Goal: Task Accomplishment & Management: Manage account settings

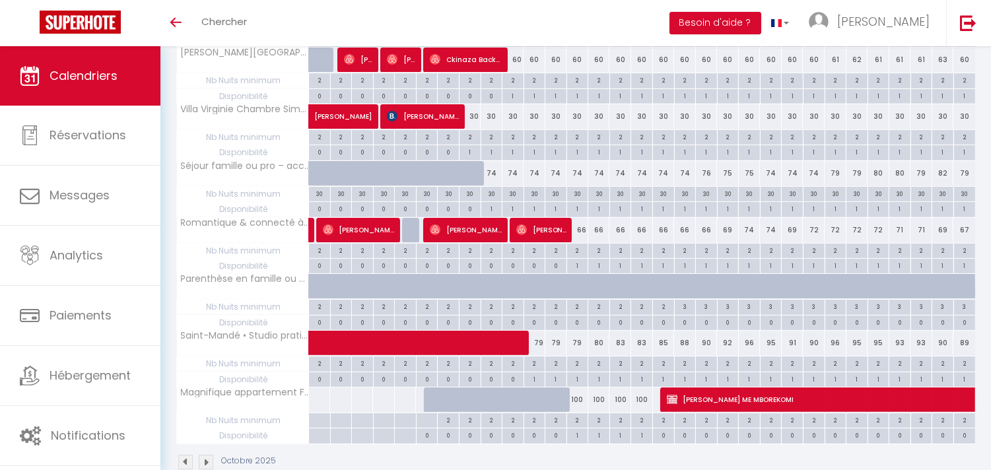
scroll to position [825, 0]
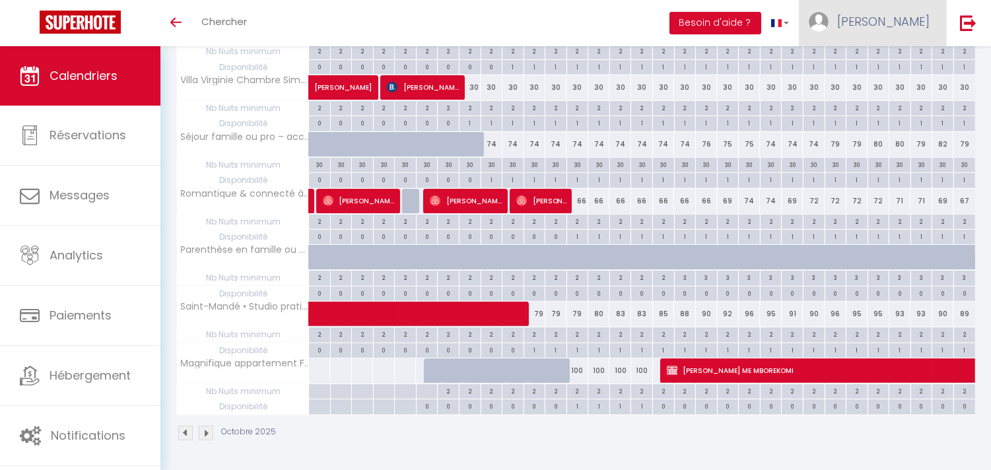
click at [913, 28] on span "[PERSON_NAME]" at bounding box center [883, 21] width 92 height 17
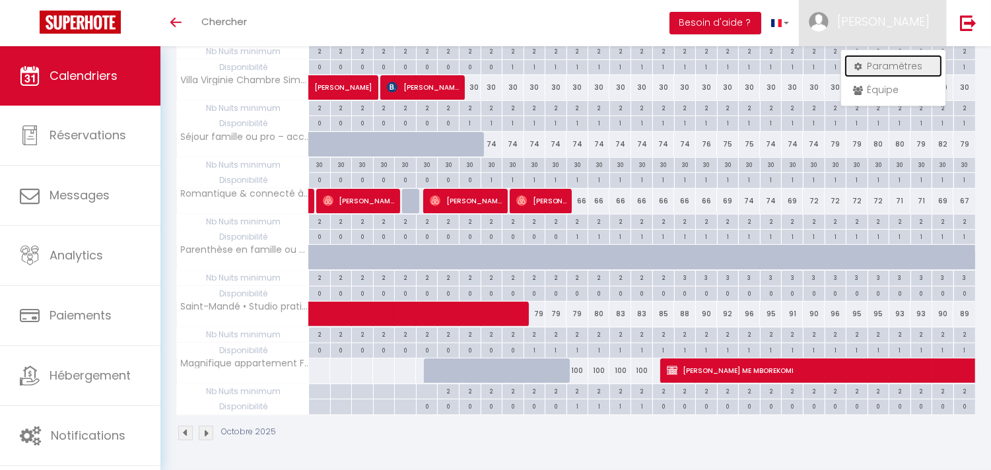
click at [894, 64] on link "Paramètres" at bounding box center [894, 66] width 98 height 22
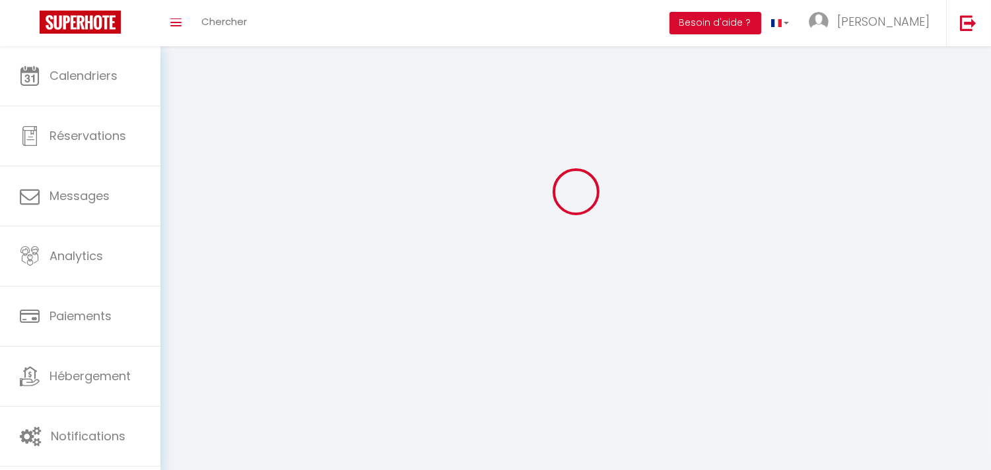
type input "[PERSON_NAME]"
type input "Jeudy"
type input "0675388877"
type input "29 Rue de Mulhouse, Maisons-Alfort, France"
type input "94700"
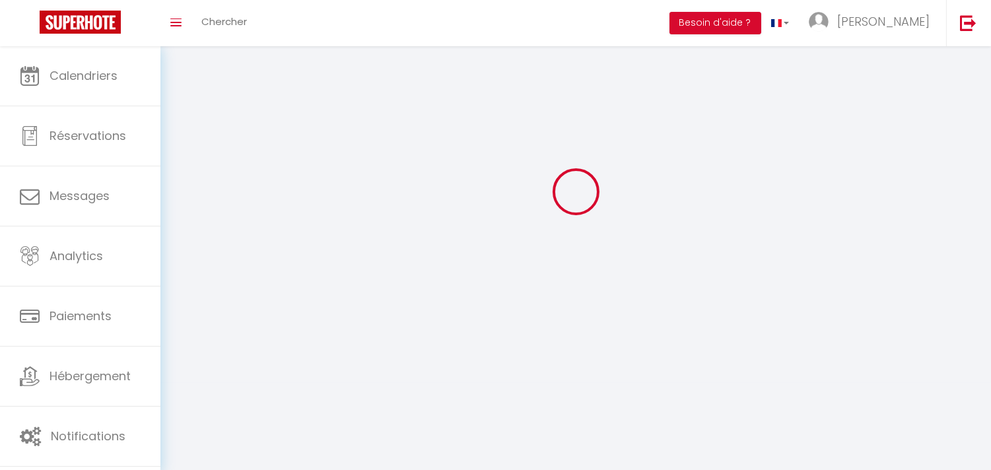
type input "Maisons Alfort"
select select "28"
type input "HWtH0lEicIpkaCIKMbmhIBEYT"
type input "dbvjPpEIe9gqaABit4YIGCkta"
type input "https://app.superhote.com/#/get-available-rentals/dbvjPpEIe9gqaABit4YIGCkta"
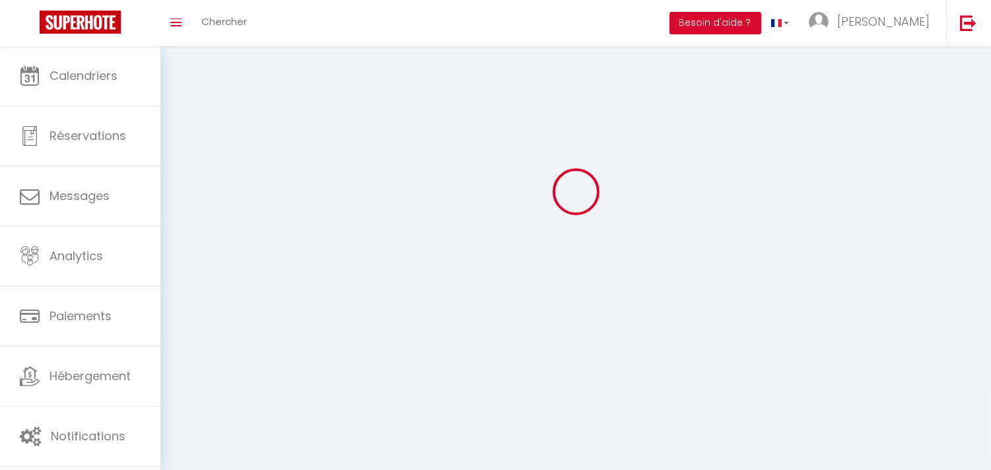
select select "fr"
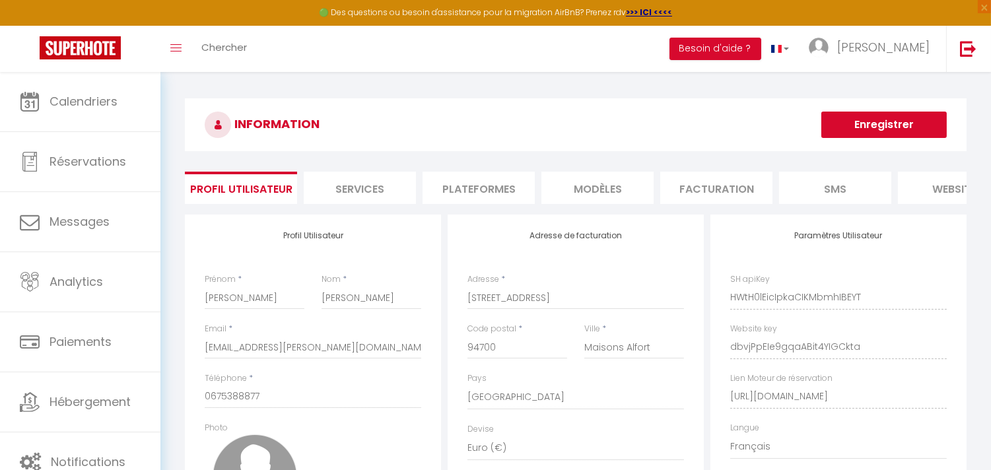
scroll to position [0, 0]
click at [457, 187] on li "Plateformes" at bounding box center [479, 188] width 112 height 32
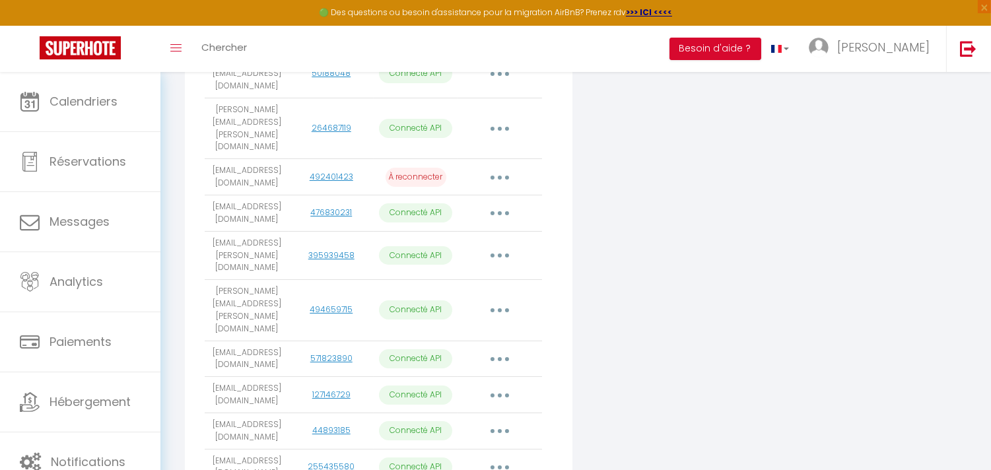
scroll to position [440, 0]
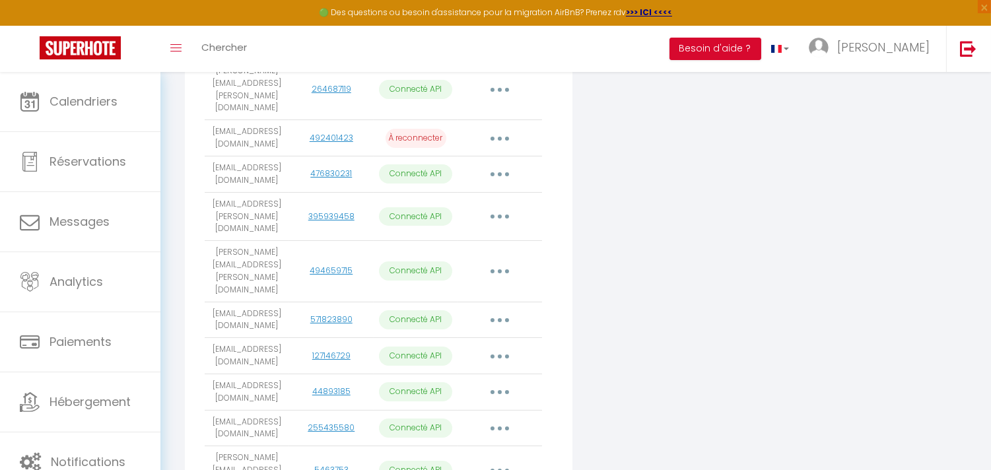
scroll to position [464, 0]
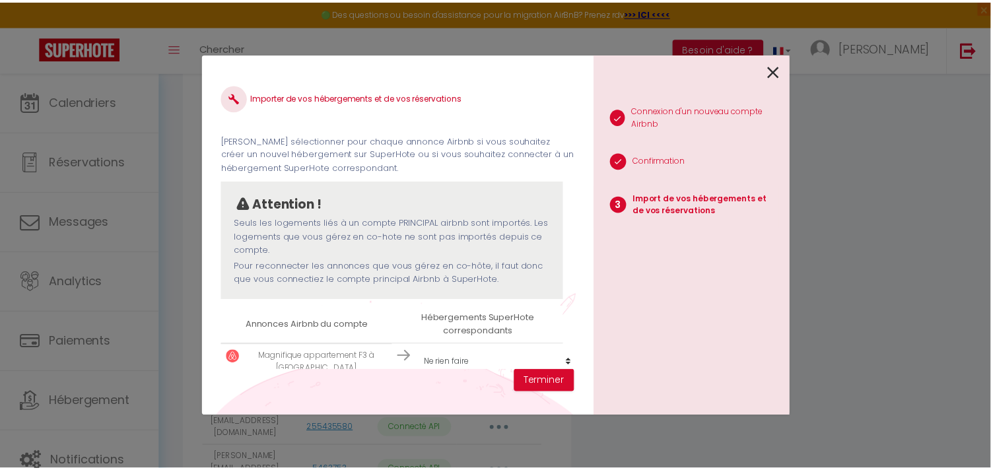
scroll to position [31, 0]
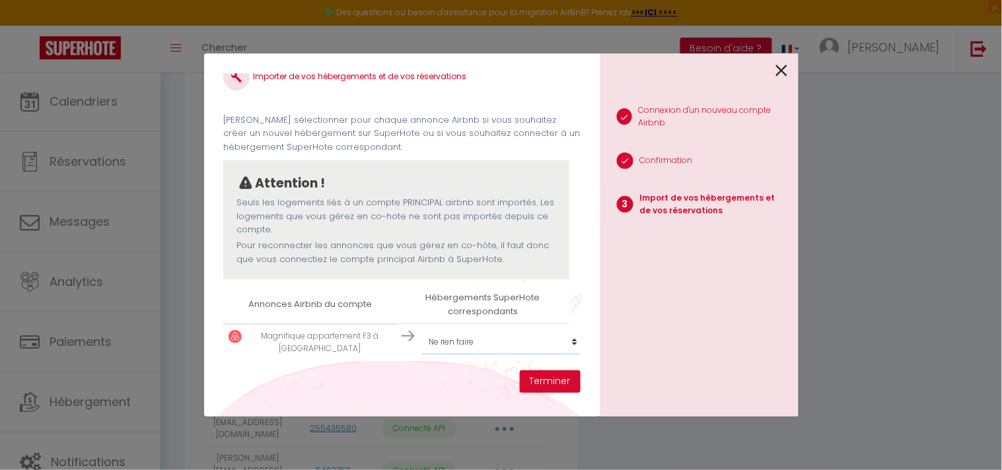
click at [464, 330] on select "Créer un nouvel hébergement Ne rien faire Gaia House, Oasis urbaine CHAMBRE ALB…" at bounding box center [502, 342] width 162 height 25
select select "78411"
click at [421, 330] on select "Créer un nouvel hébergement Ne rien faire Gaia House, Oasis urbaine CHAMBRE ALB…" at bounding box center [502, 342] width 162 height 25
click at [551, 382] on button "Terminer" at bounding box center [550, 381] width 61 height 22
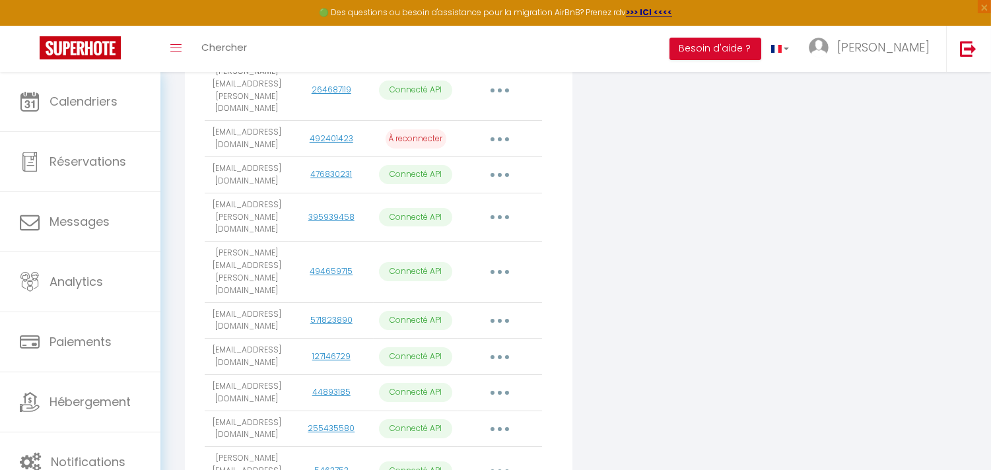
scroll to position [0, 0]
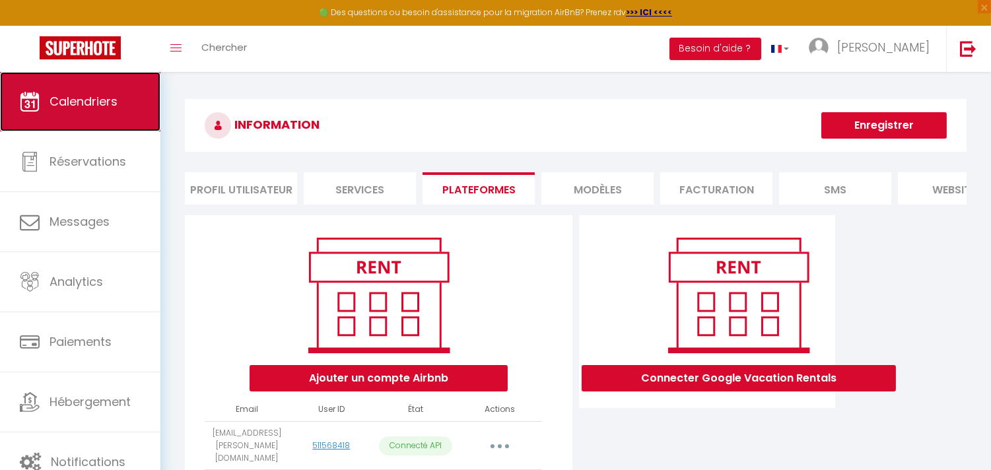
click at [77, 115] on link "Calendriers" at bounding box center [80, 101] width 160 height 59
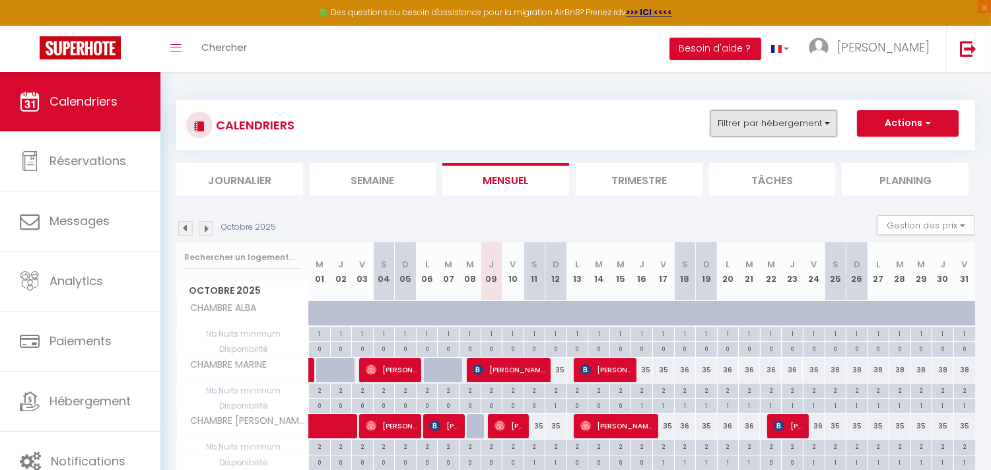
click at [786, 119] on button "Filtrer par hébergement" at bounding box center [774, 123] width 127 height 26
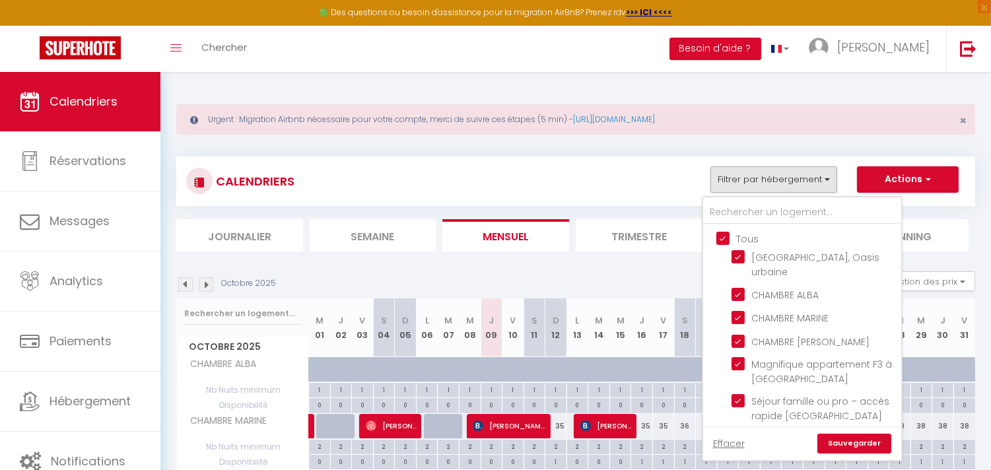
click at [722, 232] on input "Tous" at bounding box center [816, 237] width 198 height 13
checkbox input "false"
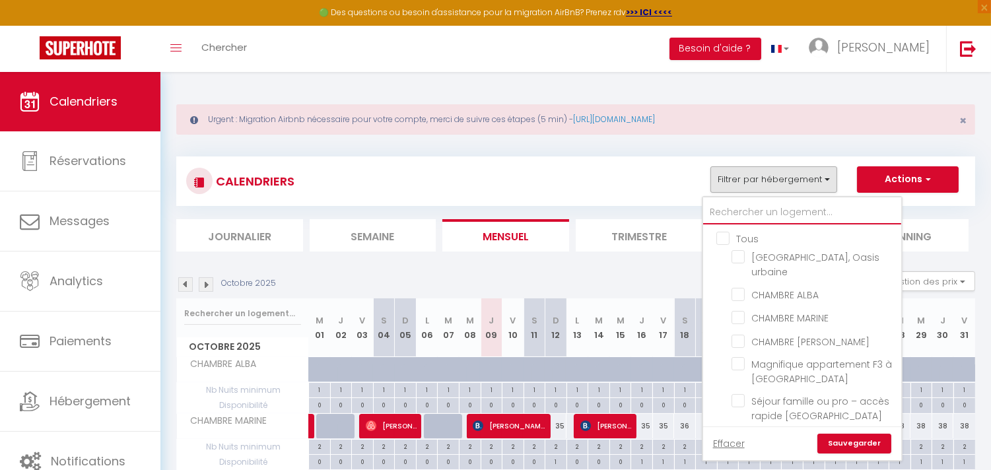
click at [740, 212] on input "text" at bounding box center [802, 213] width 198 height 24
checkbox input "false"
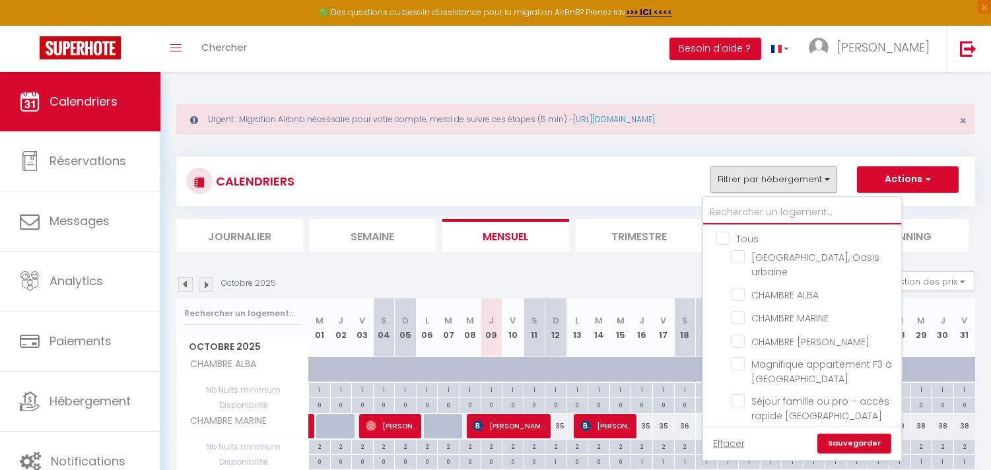
checkbox input "false"
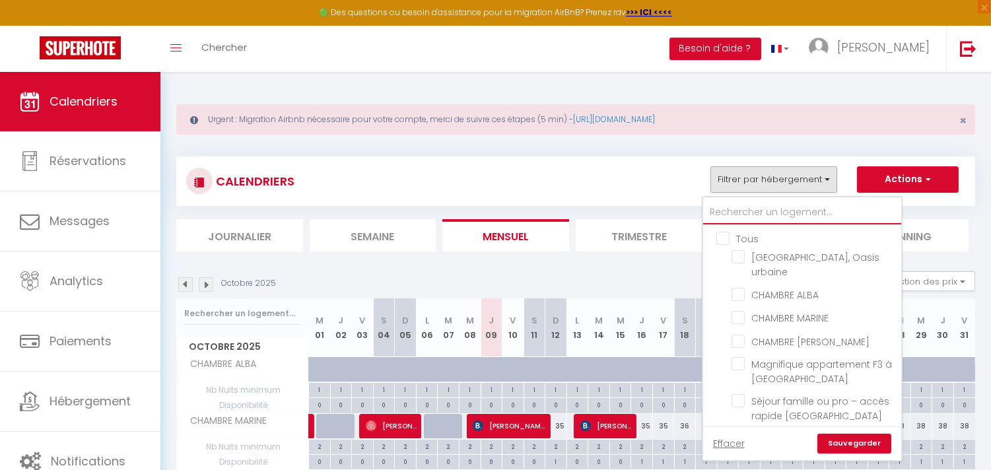
checkbox input "false"
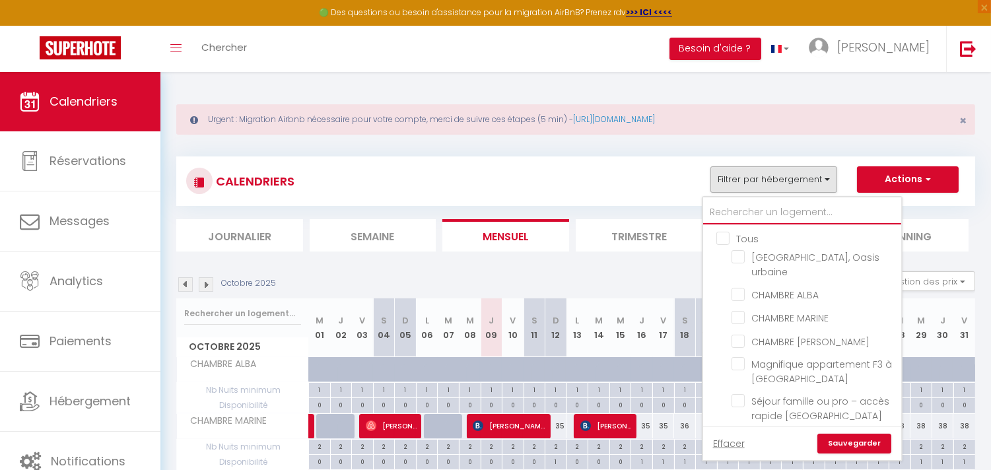
checkbox input "false"
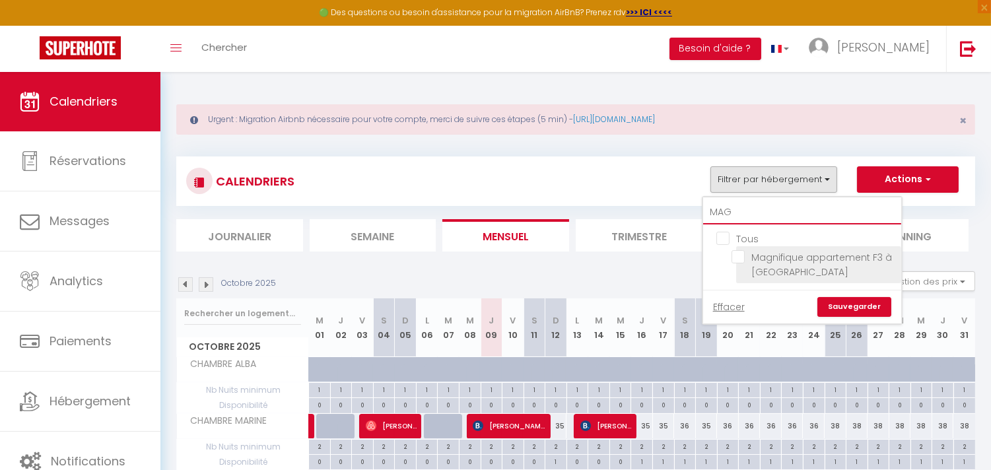
type input "MAG"
click at [742, 258] on input "Magnifique appartement F3 à [GEOGRAPHIC_DATA]" at bounding box center [814, 256] width 165 height 13
checkbox input "true"
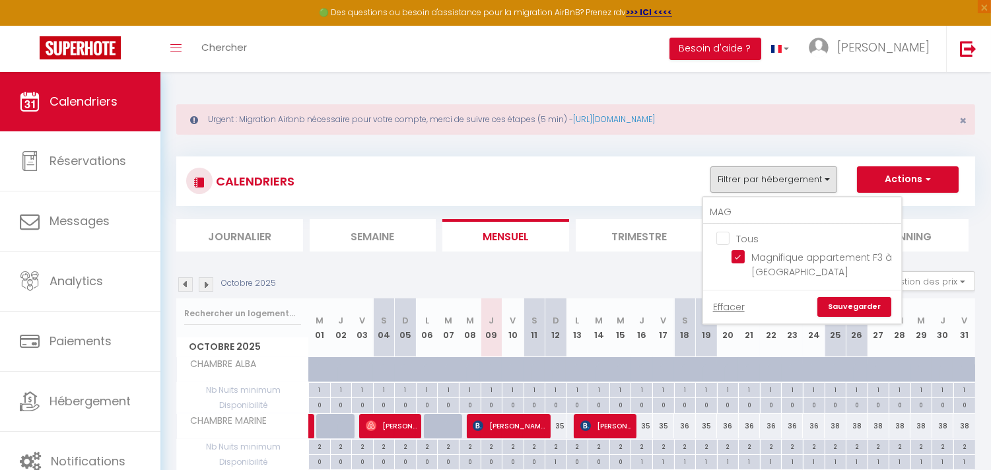
click at [849, 306] on link "Sauvegarder" at bounding box center [855, 307] width 74 height 20
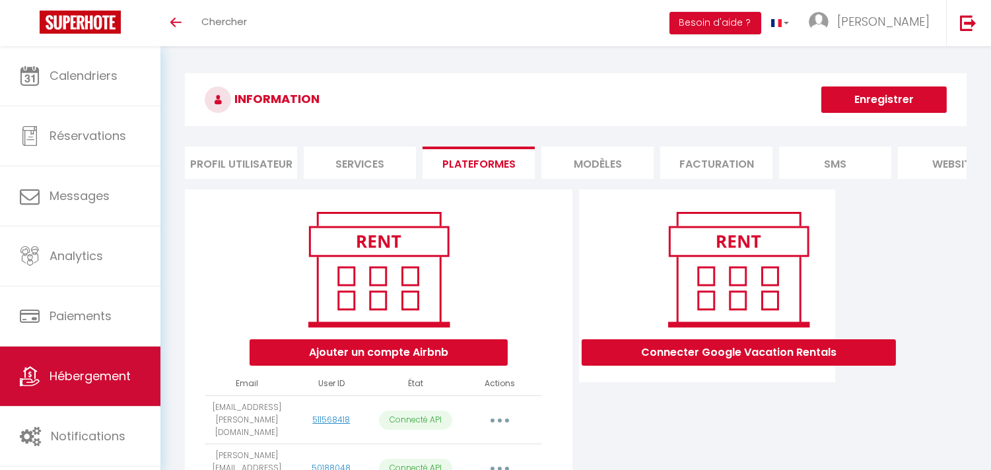
click at [84, 371] on span "Hébergement" at bounding box center [90, 376] width 81 height 17
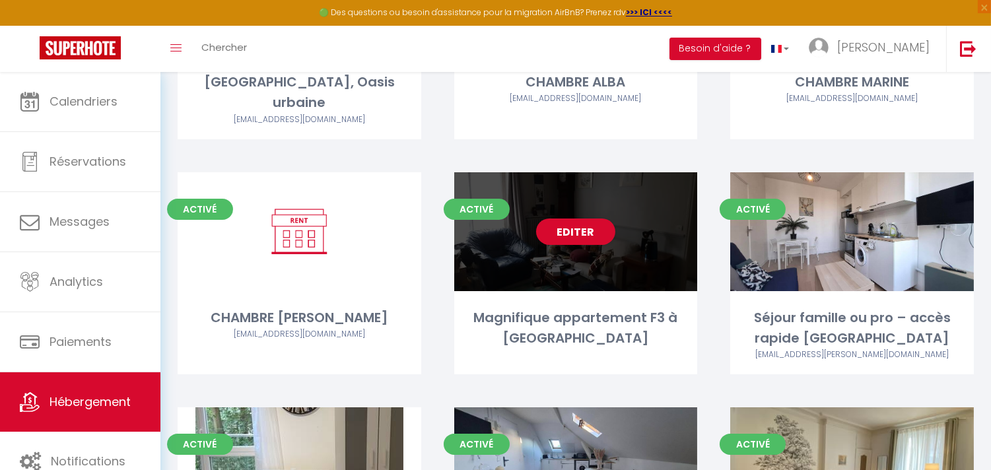
scroll to position [281, 0]
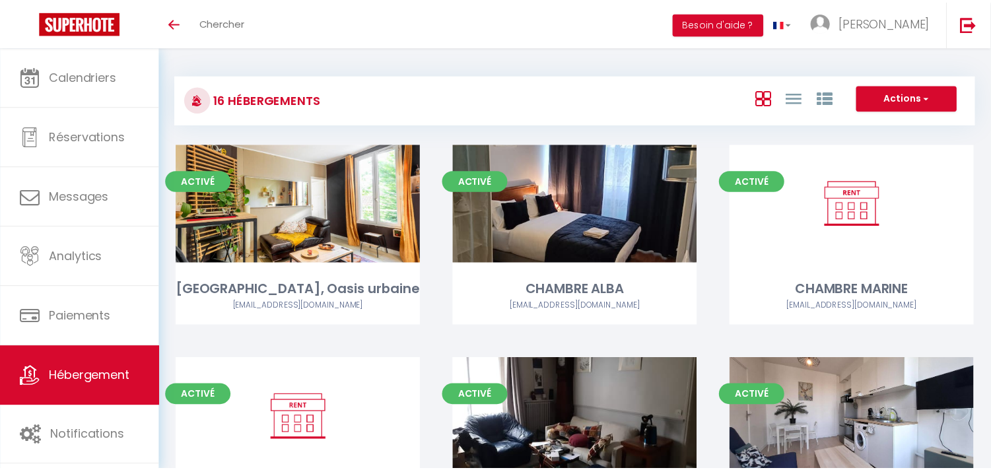
scroll to position [199, 0]
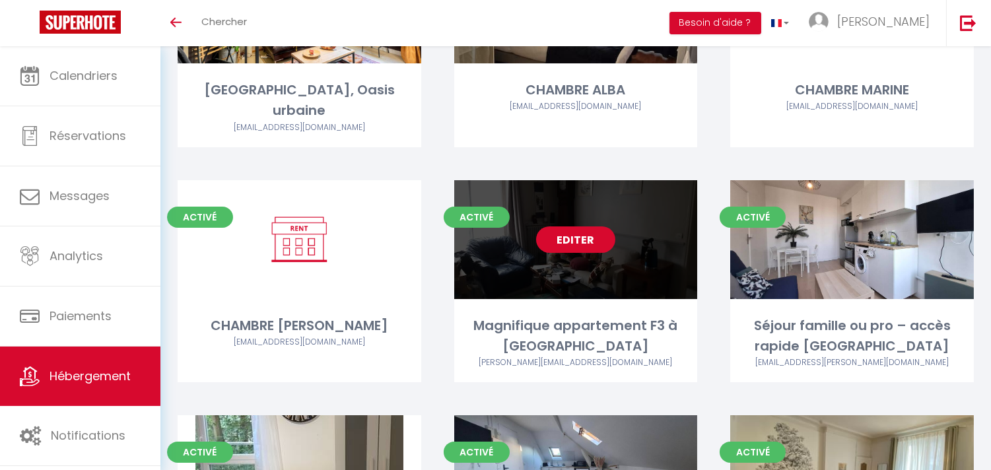
click at [561, 227] on link "Editer" at bounding box center [575, 240] width 79 height 26
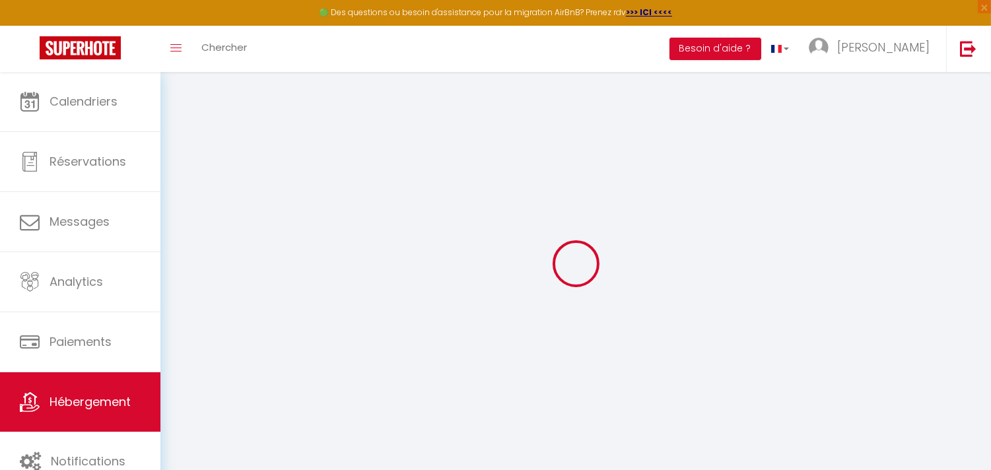
select select "+ 42 %"
select select "+ 48 %"
select select
checkbox input "false"
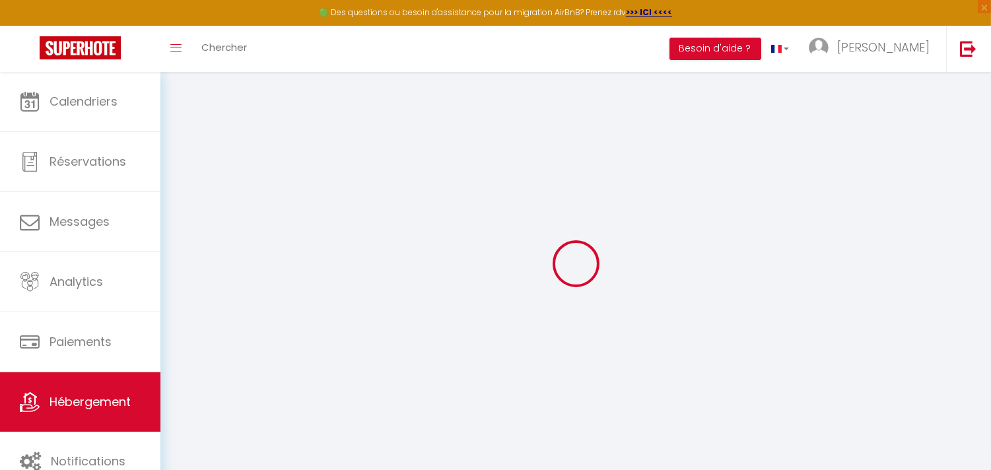
checkbox input "false"
select select
select select "EUR"
select select
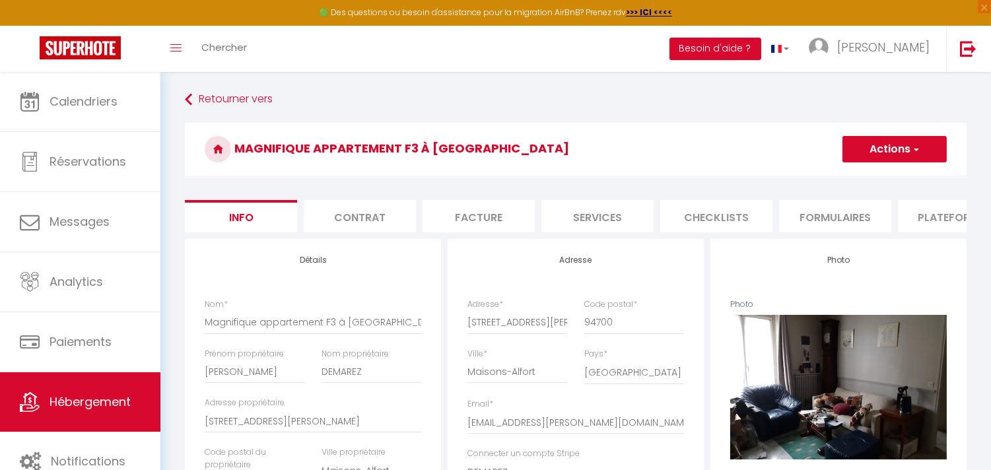
click at [925, 221] on li "Plateformes" at bounding box center [954, 216] width 112 height 32
select select
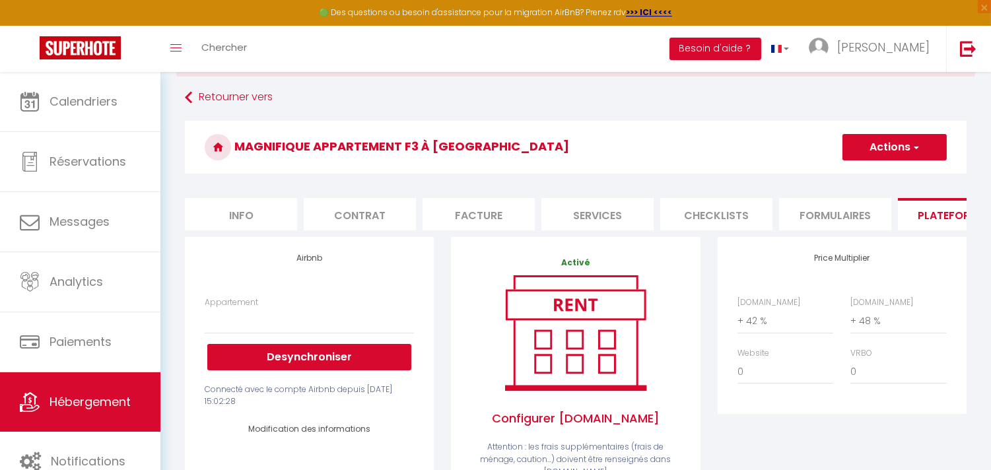
scroll to position [135, 0]
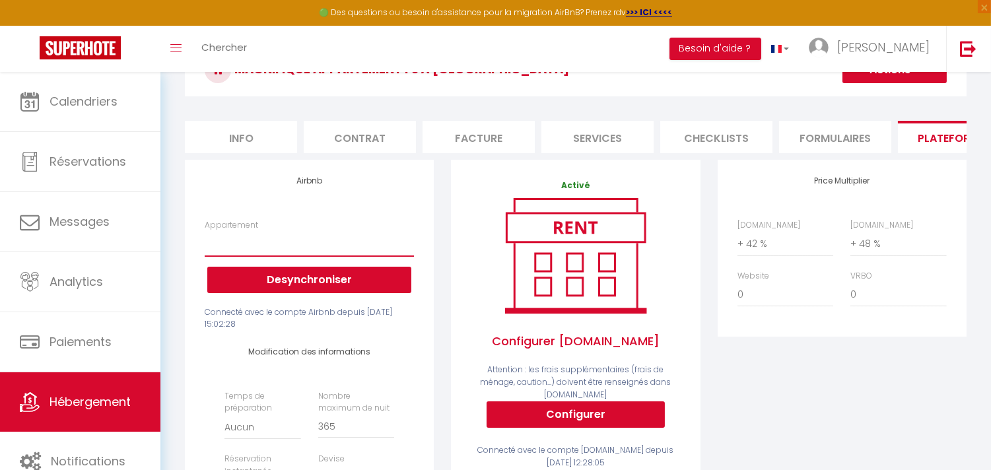
click at [384, 256] on select "Appartement, Cosy Henry Barbusse - homefontenay02@yahoo.com Magnifique appartem…" at bounding box center [309, 243] width 209 height 25
click at [383, 256] on select "Appartement, Cosy Henry Barbusse - homefontenay02@yahoo.com Magnifique appartem…" at bounding box center [309, 243] width 209 height 25
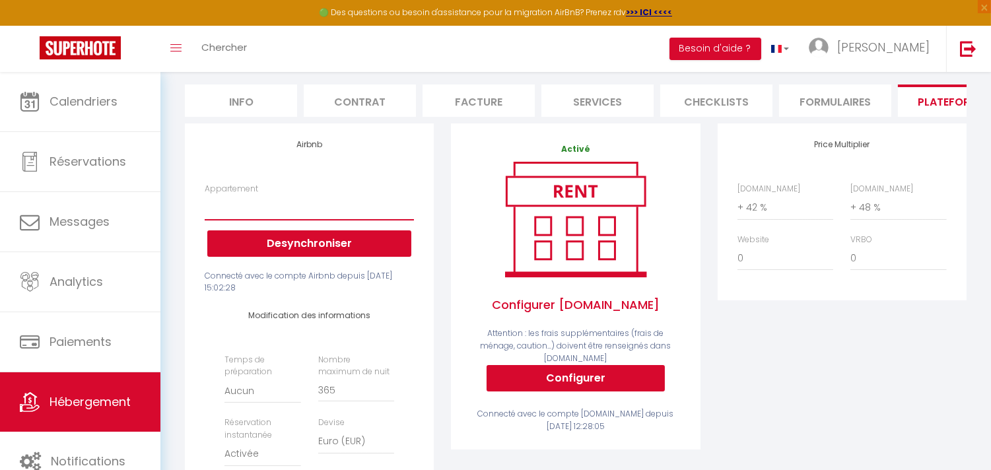
scroll to position [240, 0]
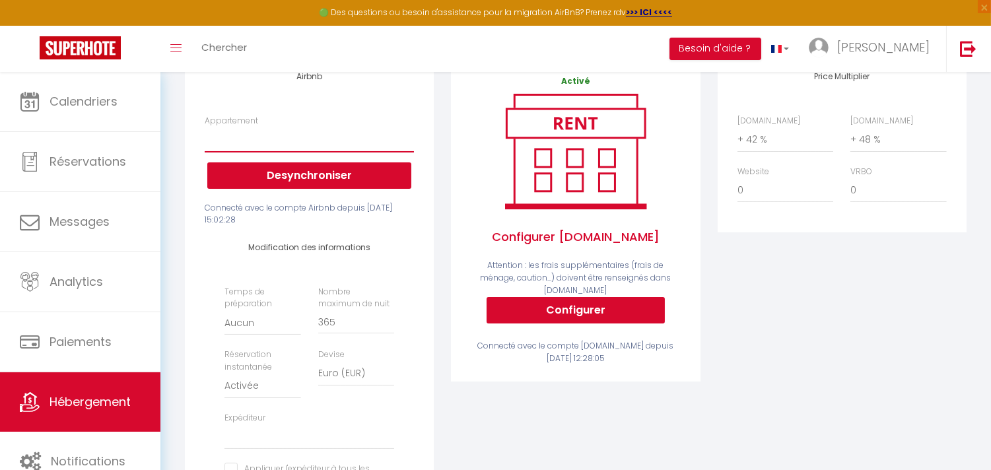
click at [365, 152] on select "Appartement, Cosy Henry Barbusse - homefontenay02@yahoo.com Magnifique appartem…" at bounding box center [309, 139] width 209 height 25
click at [461, 430] on div "Activé Configurer Booking.com Attention : les frais supplémentaires (frais de m…" at bounding box center [575, 311] width 266 height 513
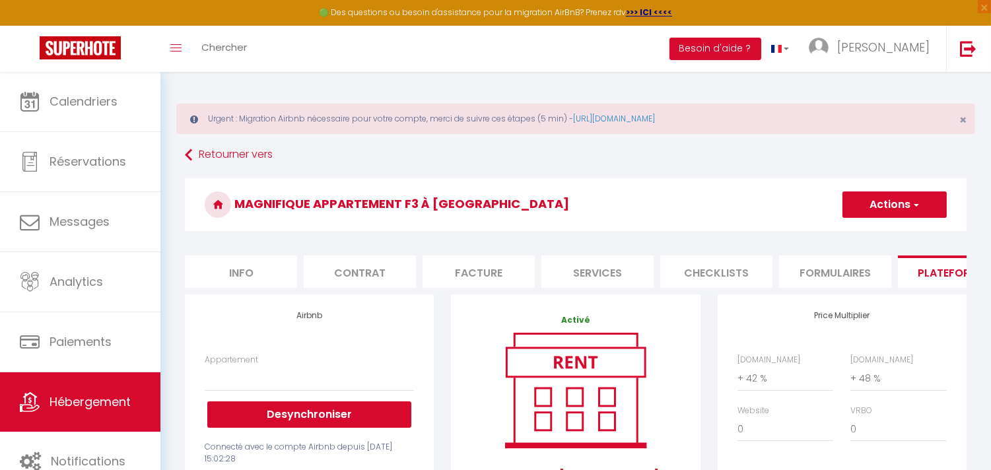
scroll to position [0, 0]
click at [253, 276] on li "Info" at bounding box center [241, 272] width 112 height 32
checkbox input "false"
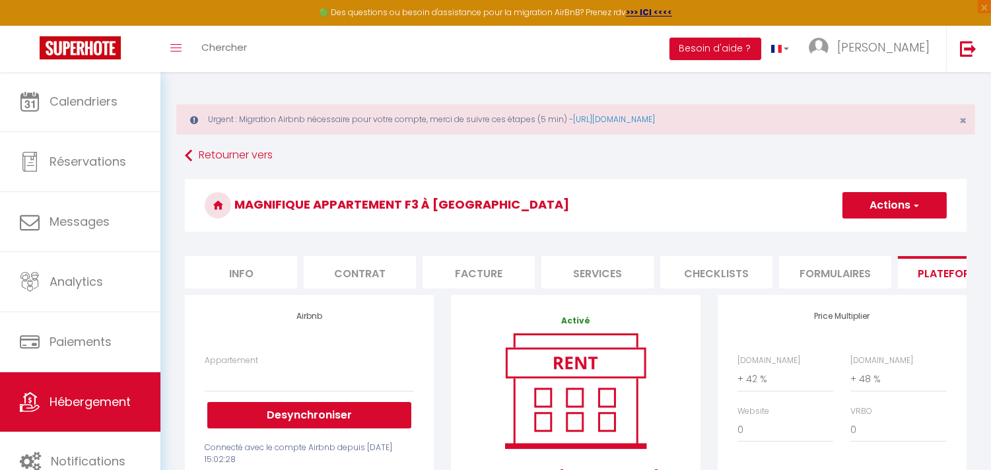
checkbox input "false"
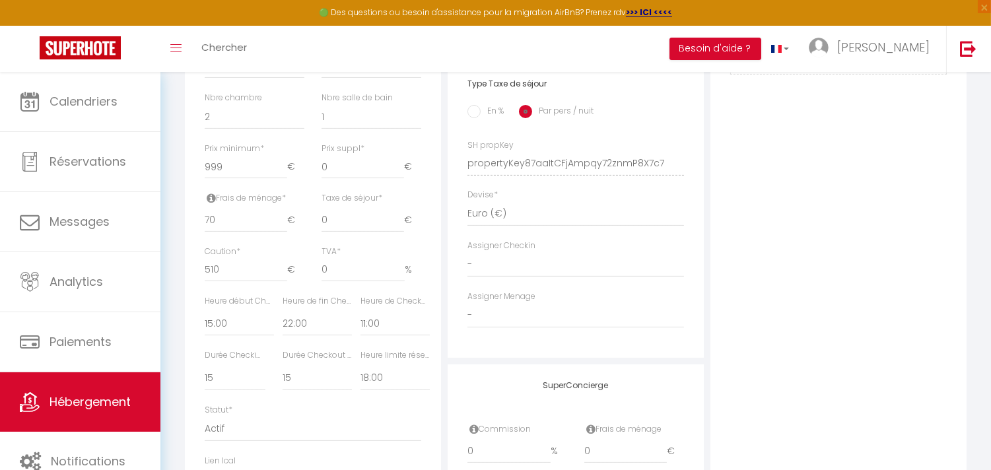
scroll to position [660, 0]
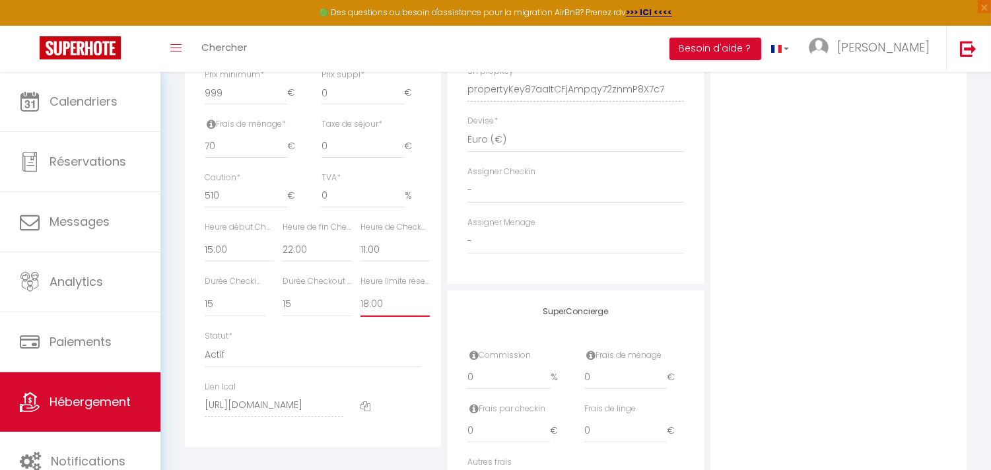
click at [364, 317] on select "Pas de limite 01:00 02:00 03:00 04:00 05:00 06:00 07:00 08:00 09:00 10:00 11:00…" at bounding box center [395, 304] width 69 height 25
